Goal: Task Accomplishment & Management: Manage account settings

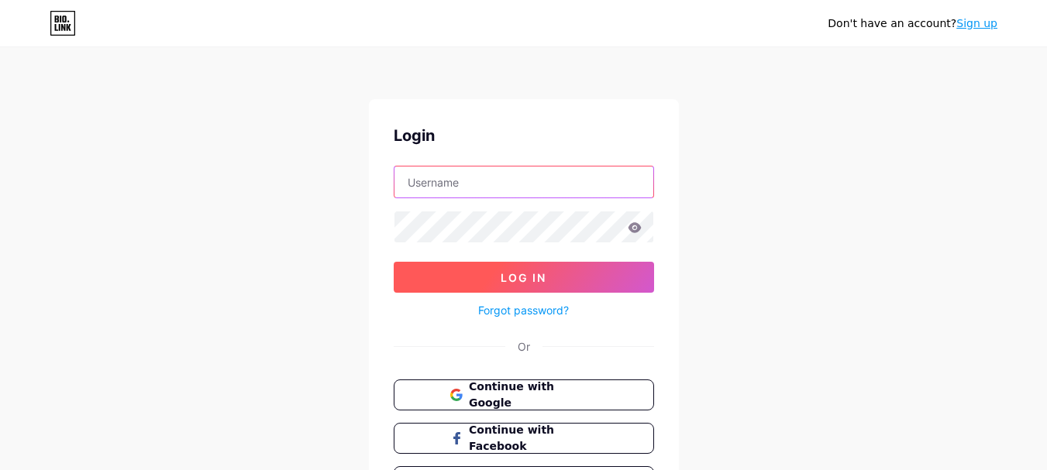
type input "[EMAIL_ADDRESS][DOMAIN_NAME]"
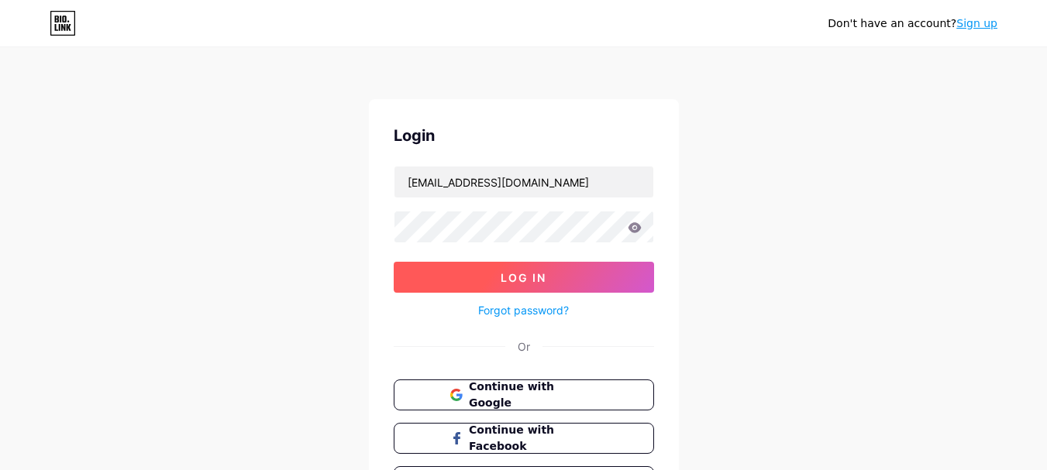
click at [528, 282] on span "Log In" at bounding box center [524, 277] width 46 height 13
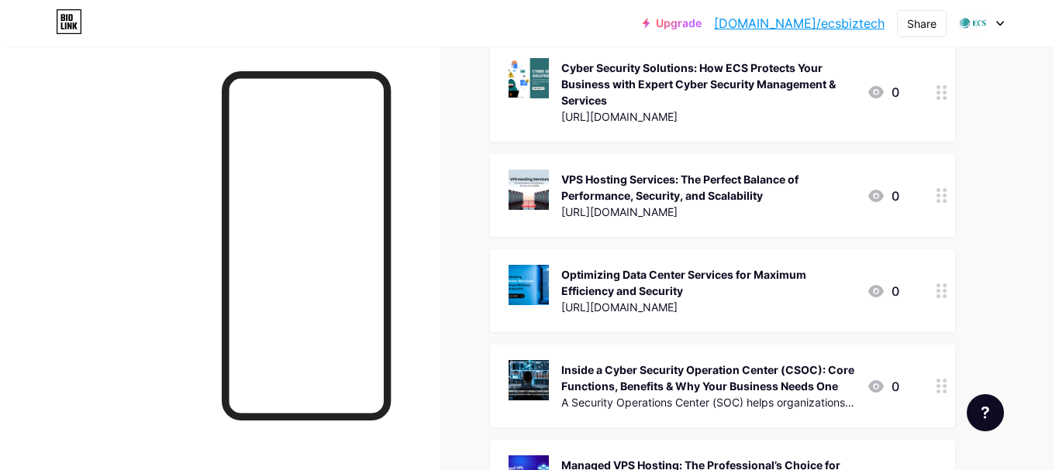
scroll to position [1473, 0]
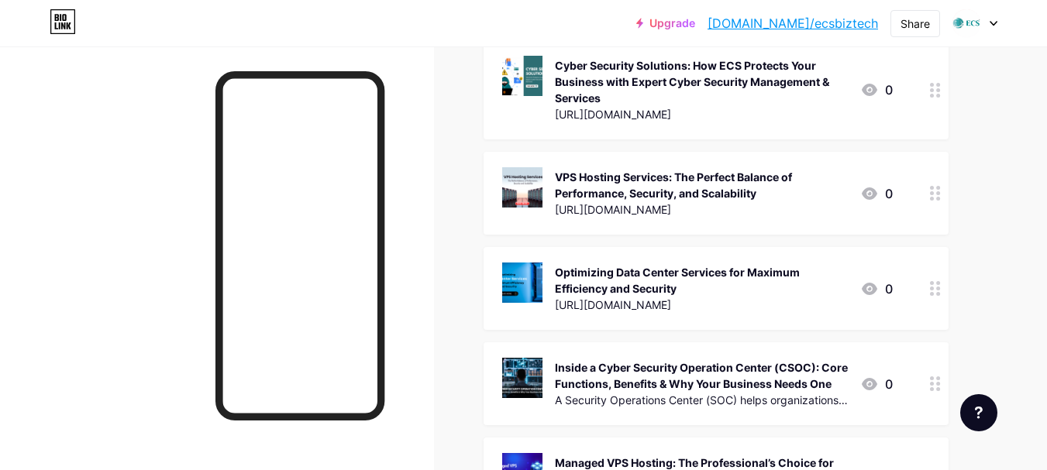
click at [820, 194] on div "VPS Hosting Services: The Perfect Balance of Performance, Security, and Scalabi…" at bounding box center [701, 185] width 293 height 33
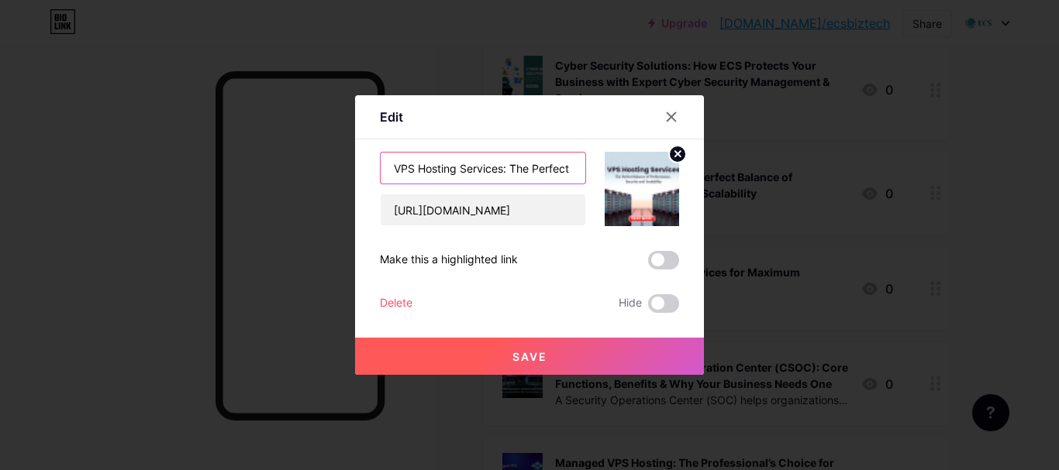
click at [473, 172] on input "VPS Hosting Services: The Perfect Balance of Performance, Security, and Scalabi…" at bounding box center [483, 168] width 205 height 31
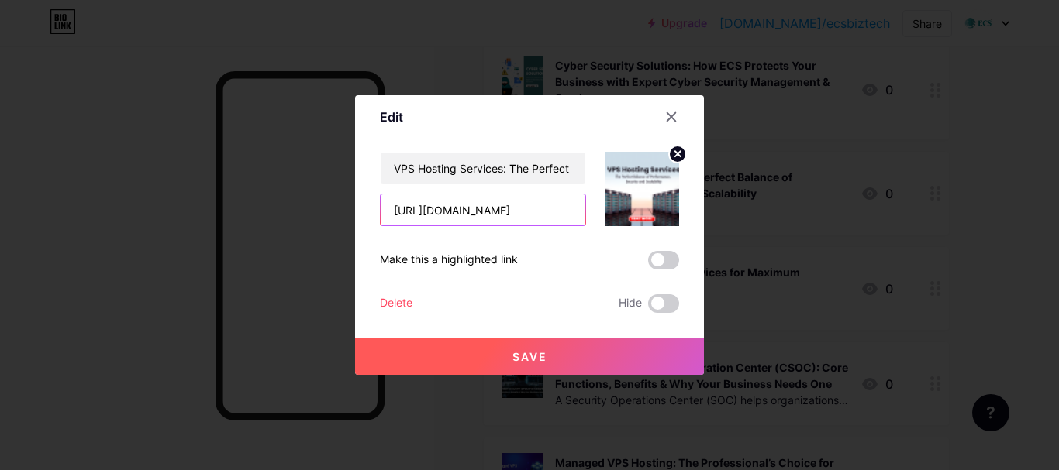
click at [453, 209] on input "[URL][DOMAIN_NAME]" at bounding box center [483, 210] width 205 height 31
paste input "[URL][DOMAIN_NAME]"
type input "[URL][DOMAIN_NAME]"
click at [538, 347] on button "Save" at bounding box center [529, 356] width 349 height 37
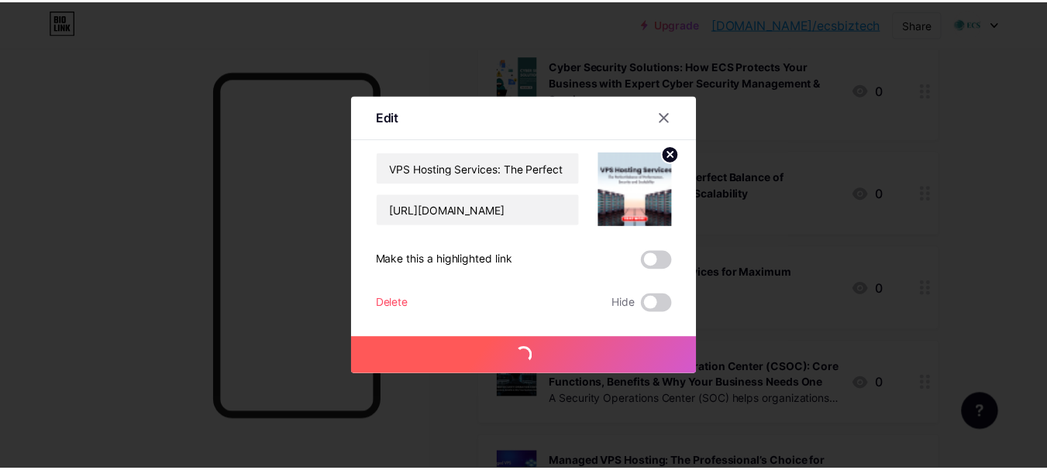
scroll to position [0, 0]
